Goal: Task Accomplishment & Management: Manage account settings

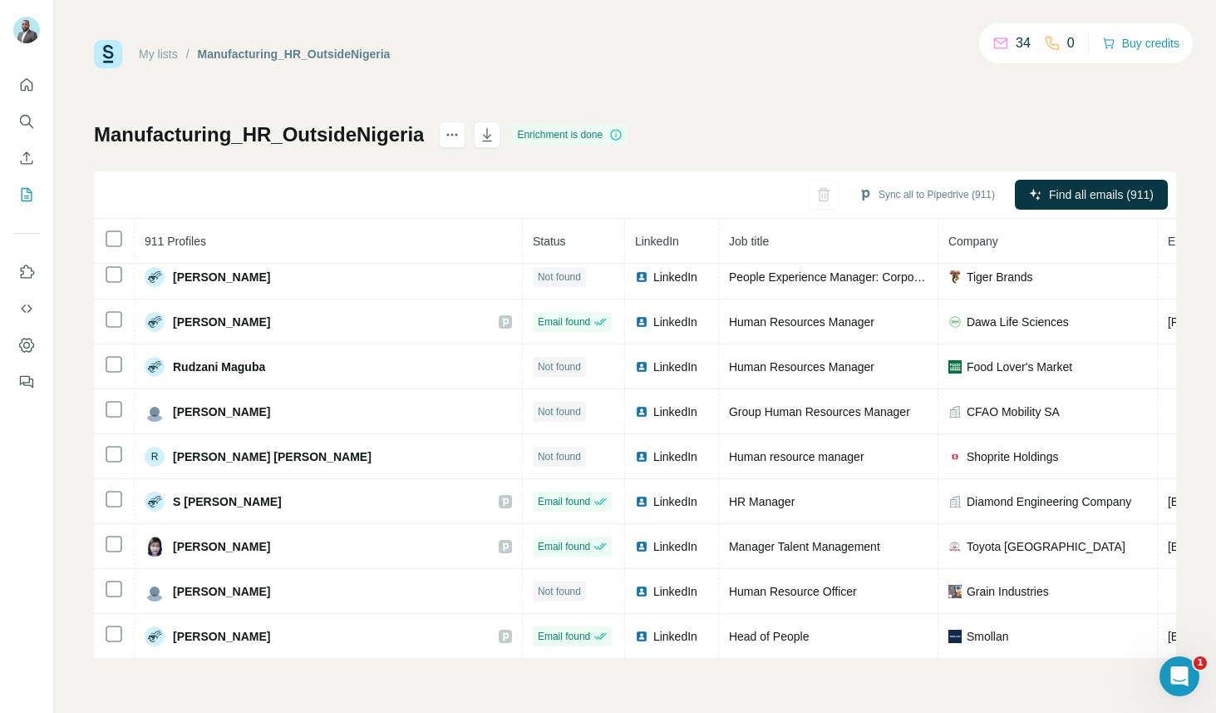
scroll to position [32832, 0]
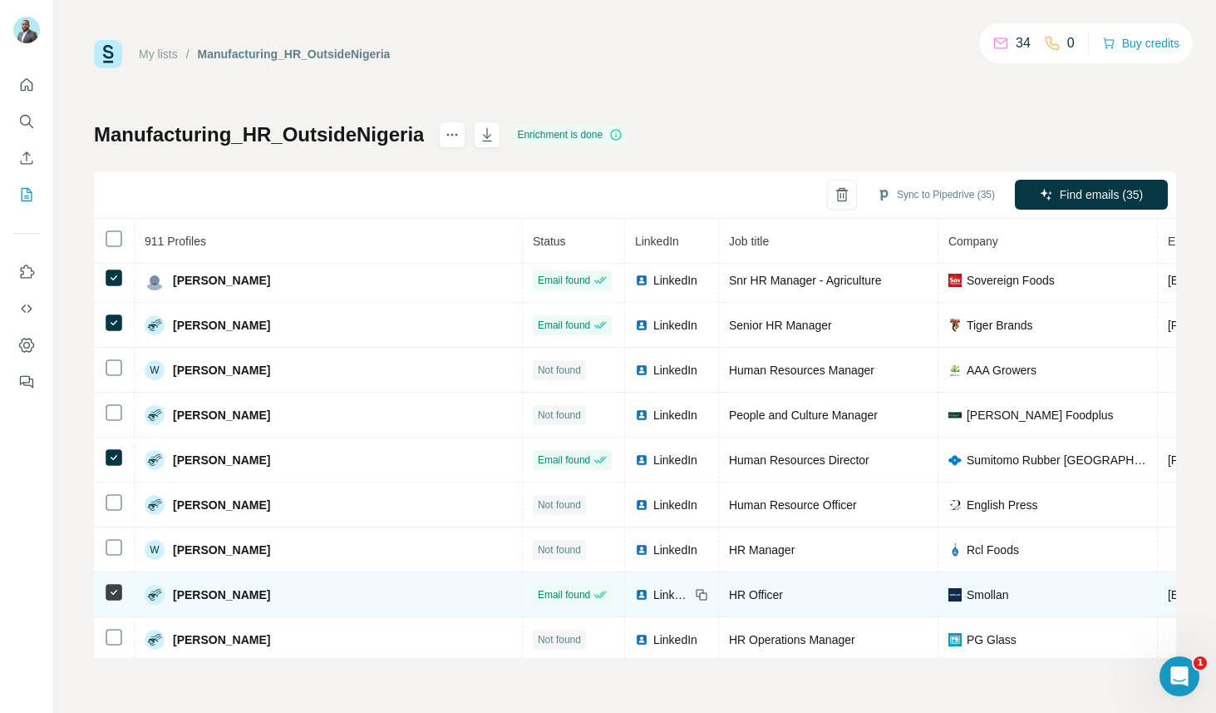
scroll to position [39567, 0]
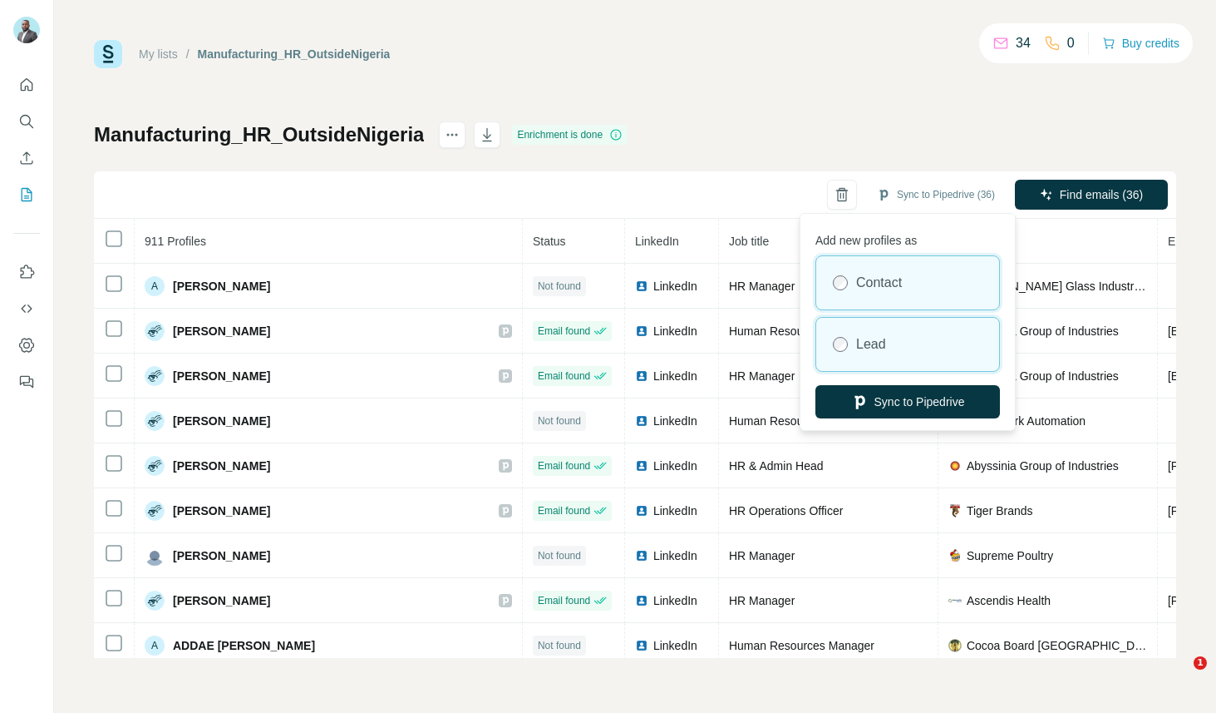
click at [851, 333] on div "Lead" at bounding box center [908, 344] width 183 height 53
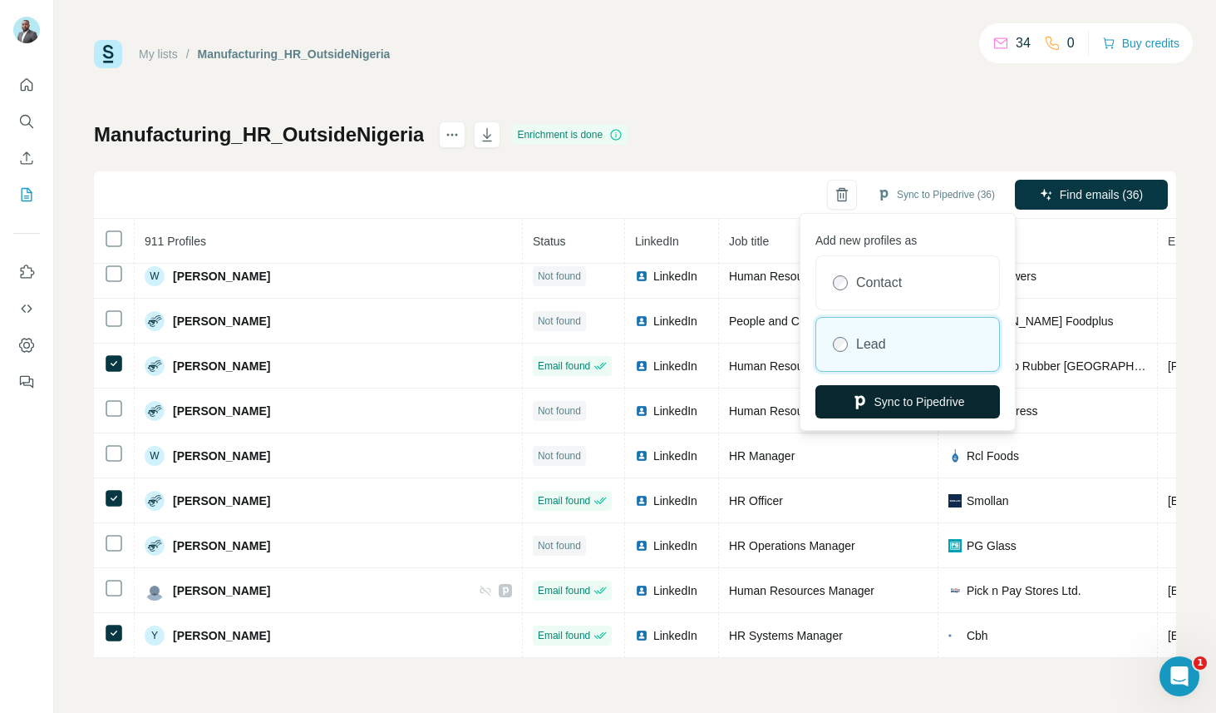
click at [851, 403] on icon "button" at bounding box center [859, 401] width 17 height 17
